Goal: Check status: Check status

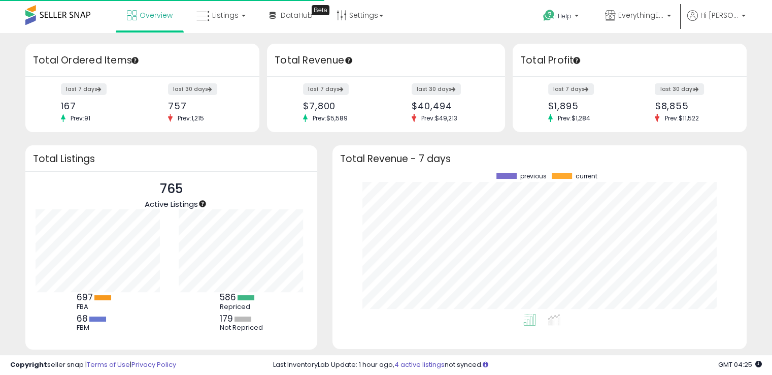
scroll to position [141, 394]
click at [206, 5] on link "Listings" at bounding box center [221, 15] width 64 height 30
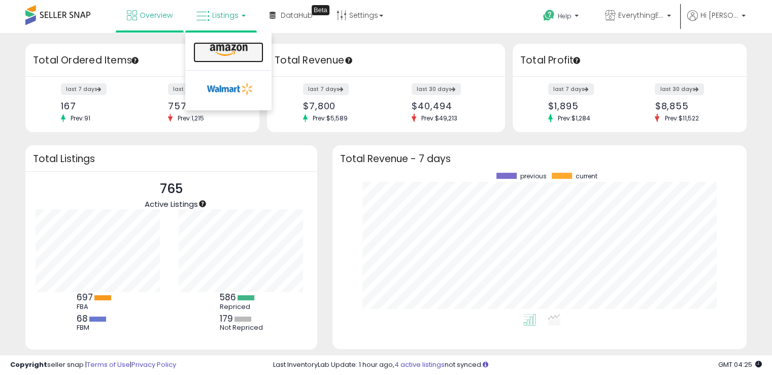
click at [227, 51] on icon at bounding box center [229, 50] width 44 height 13
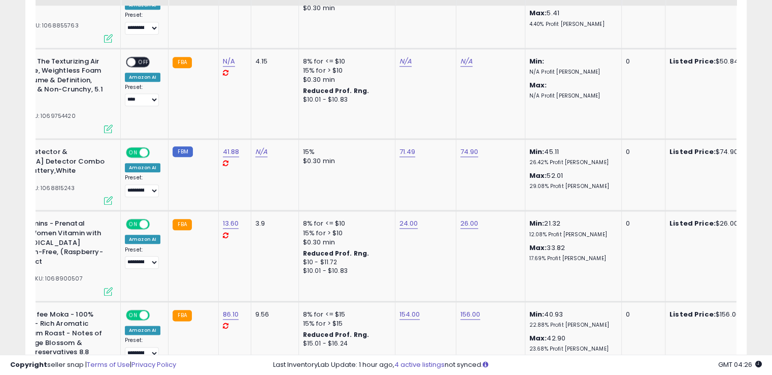
scroll to position [1194, 0]
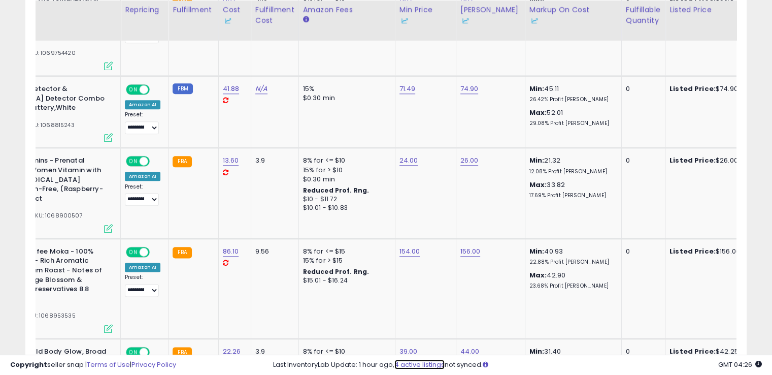
click at [421, 366] on link "4 active listings" at bounding box center [420, 364] width 50 height 10
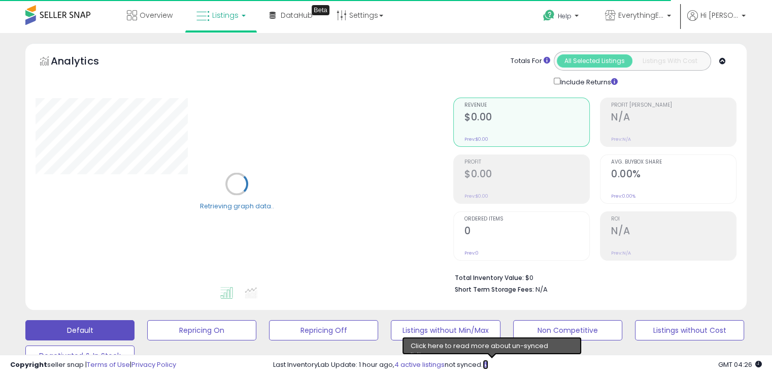
click at [488, 366] on icon at bounding box center [486, 364] width 6 height 7
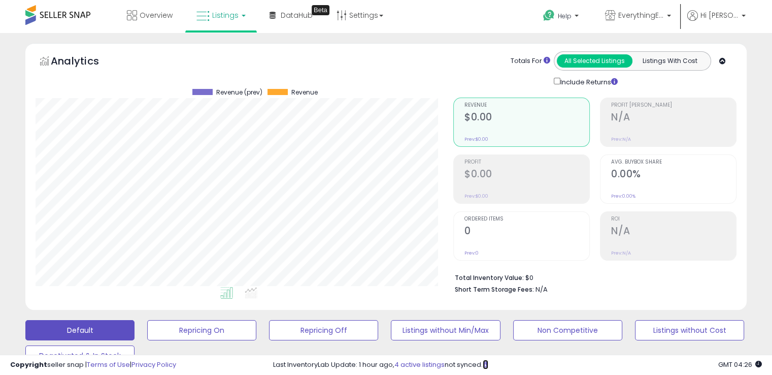
scroll to position [208, 417]
